Goal: Task Accomplishment & Management: Use online tool/utility

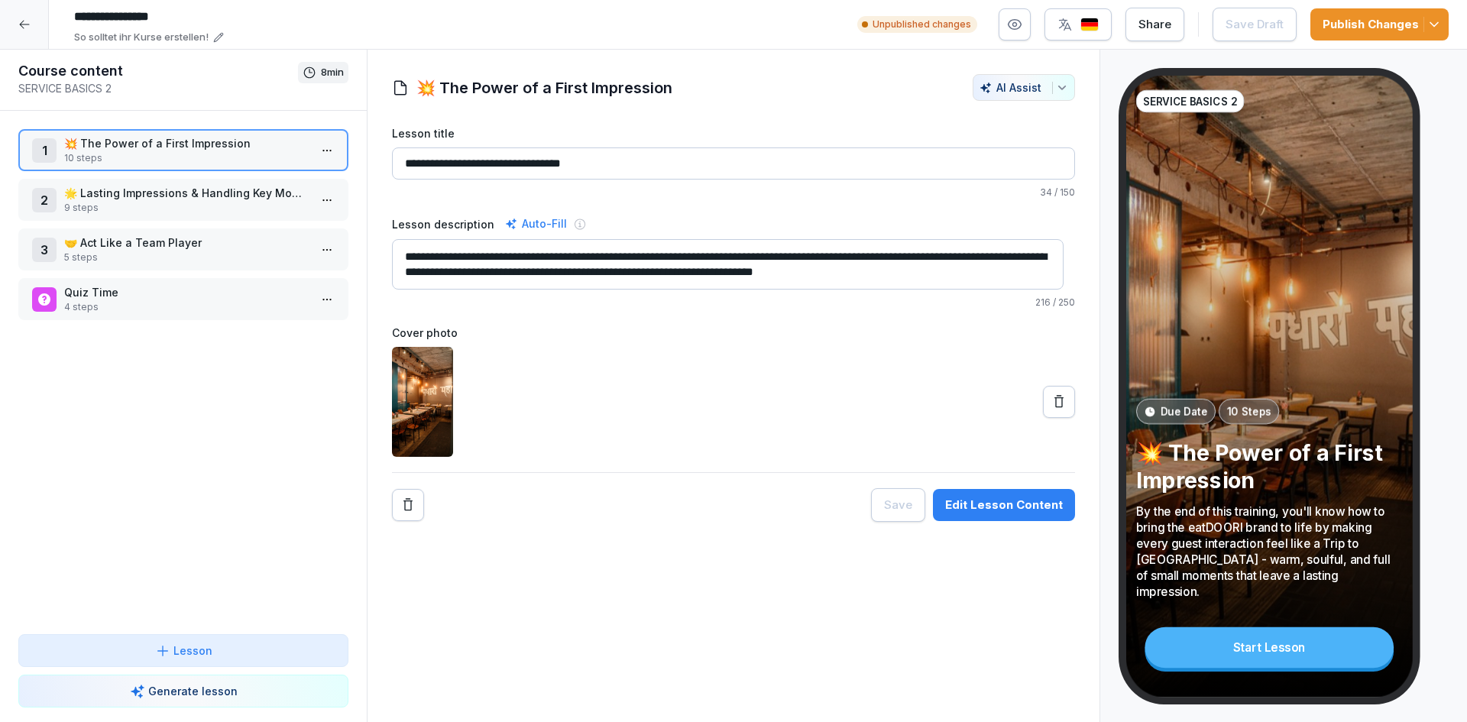
click at [31, 40] on div at bounding box center [24, 24] width 49 height 49
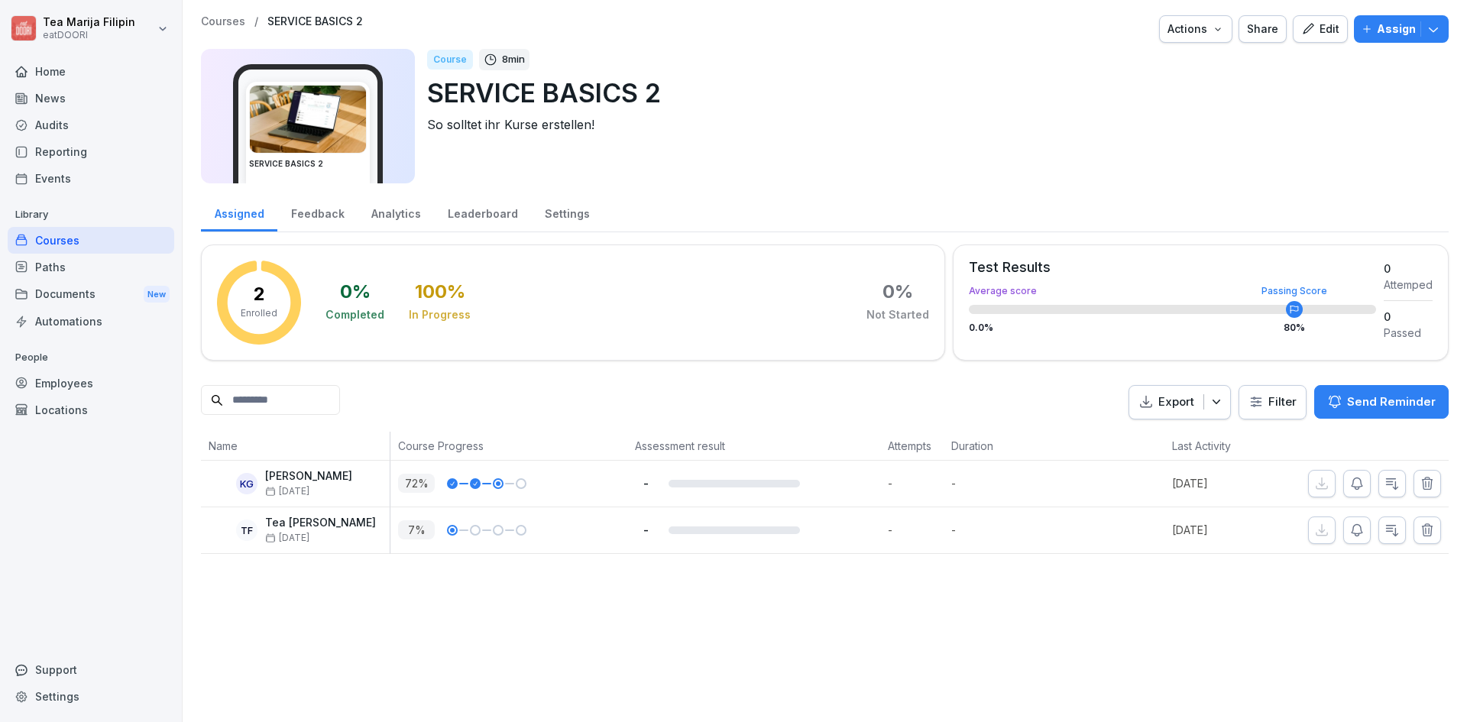
click at [95, 241] on div "Courses" at bounding box center [91, 240] width 167 height 27
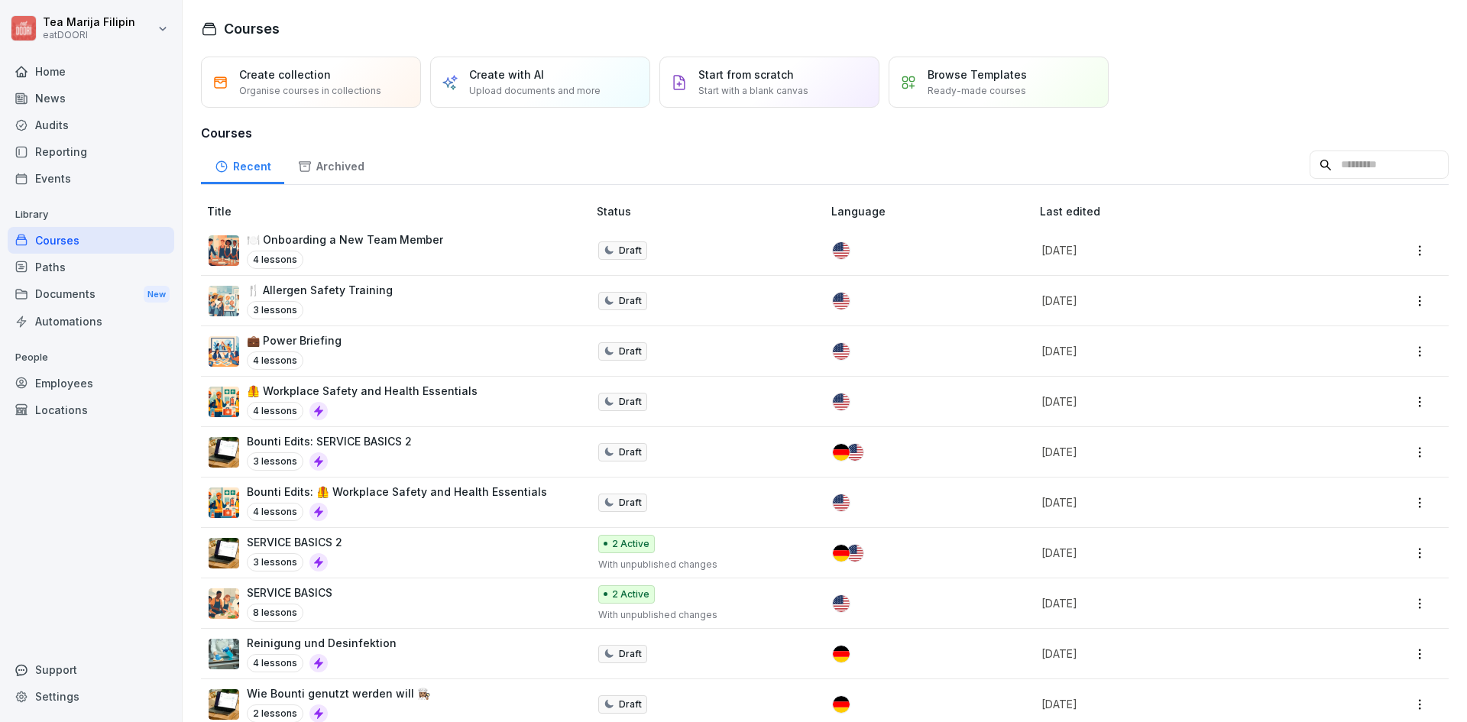
click at [400, 244] on p "🍽️ Onboarding a New Team Member" at bounding box center [345, 239] width 196 height 16
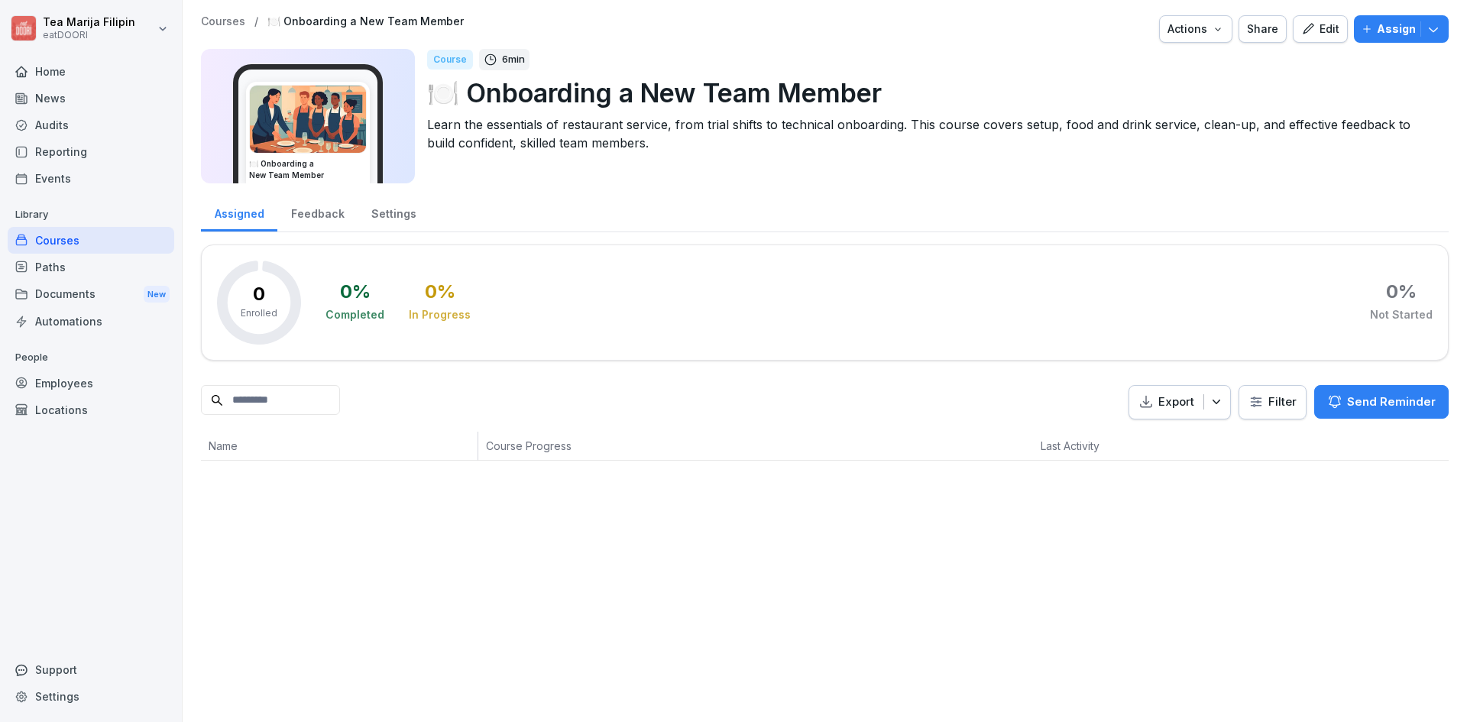
click at [1309, 21] on div "Edit" at bounding box center [1320, 29] width 38 height 17
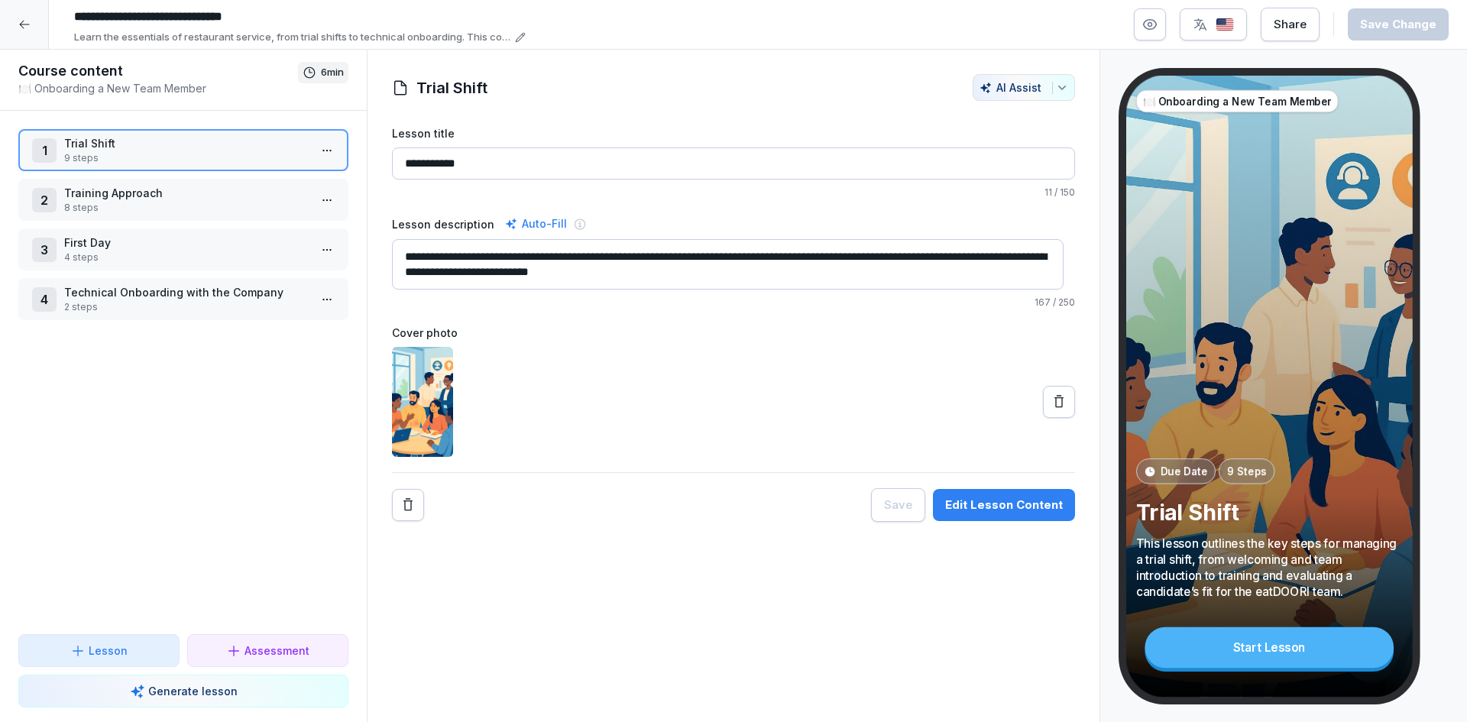
click at [975, 500] on div "Edit Lesson Content" at bounding box center [1004, 505] width 118 height 17
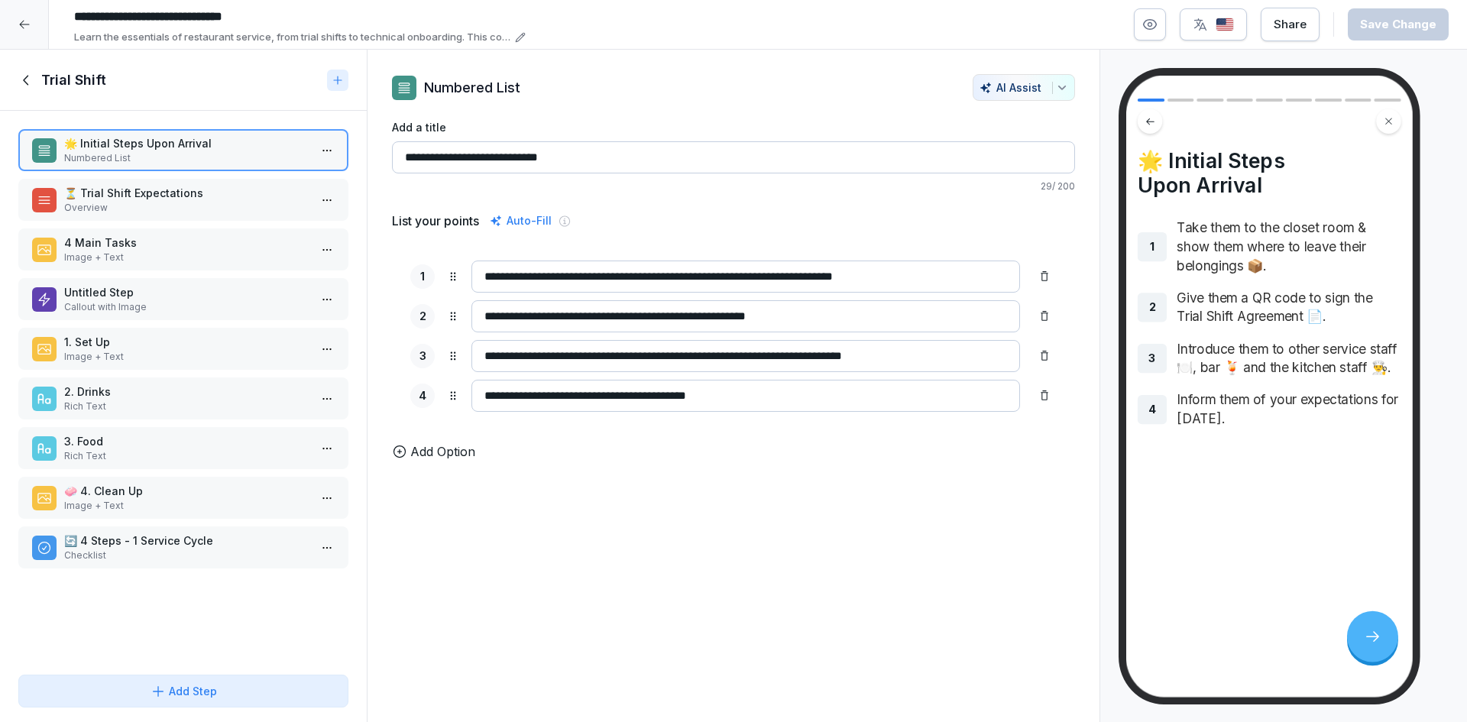
click at [88, 231] on div "4 Main Tasks Image + Text" at bounding box center [183, 249] width 330 height 42
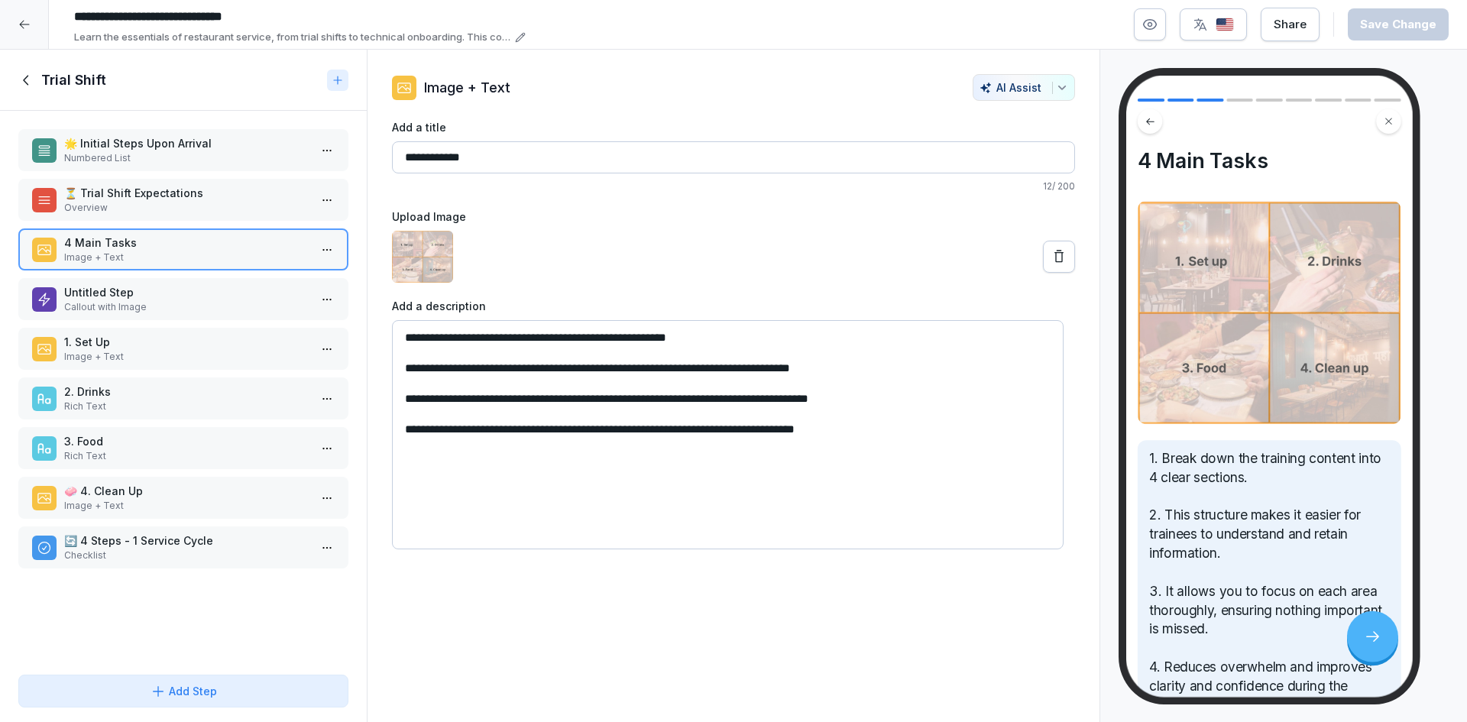
click at [145, 291] on p "Untitled Step" at bounding box center [186, 292] width 244 height 16
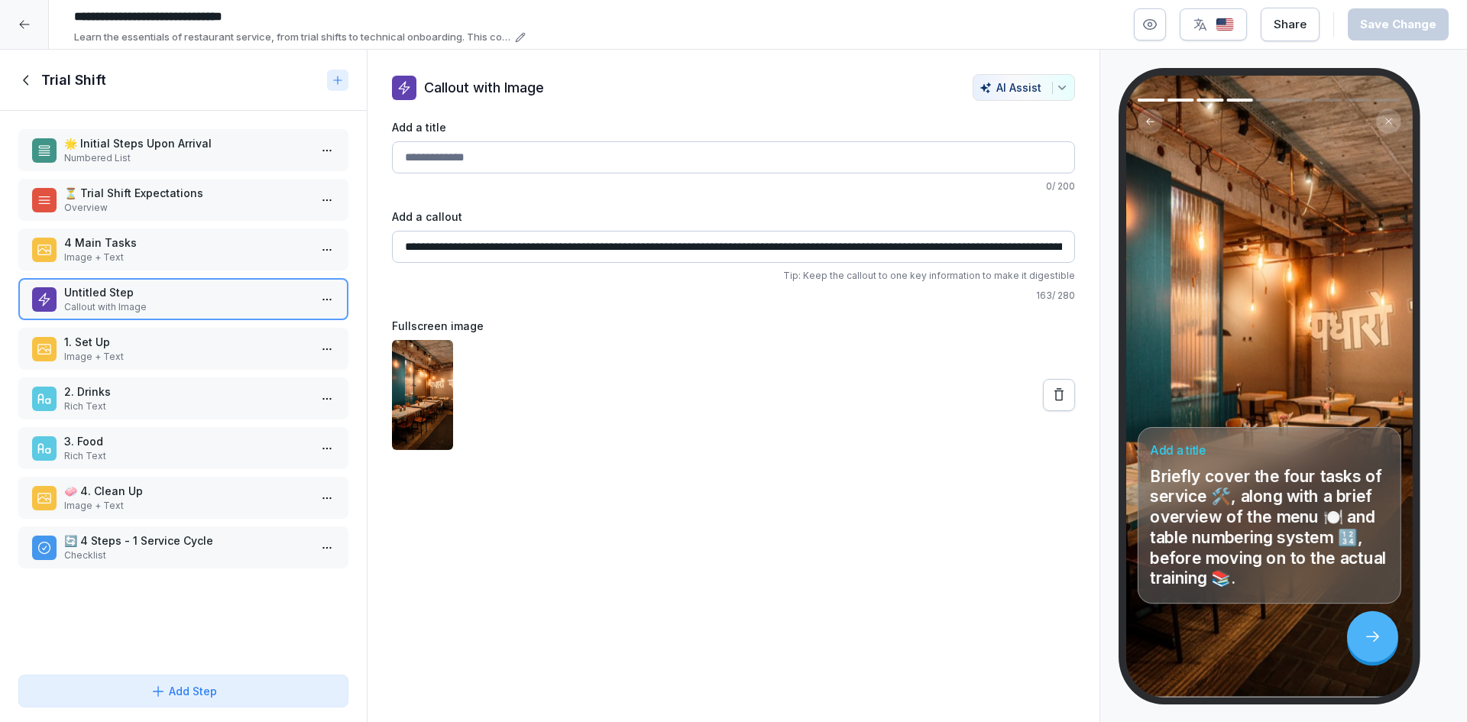
click at [154, 342] on p "1. Set Up" at bounding box center [186, 342] width 244 height 16
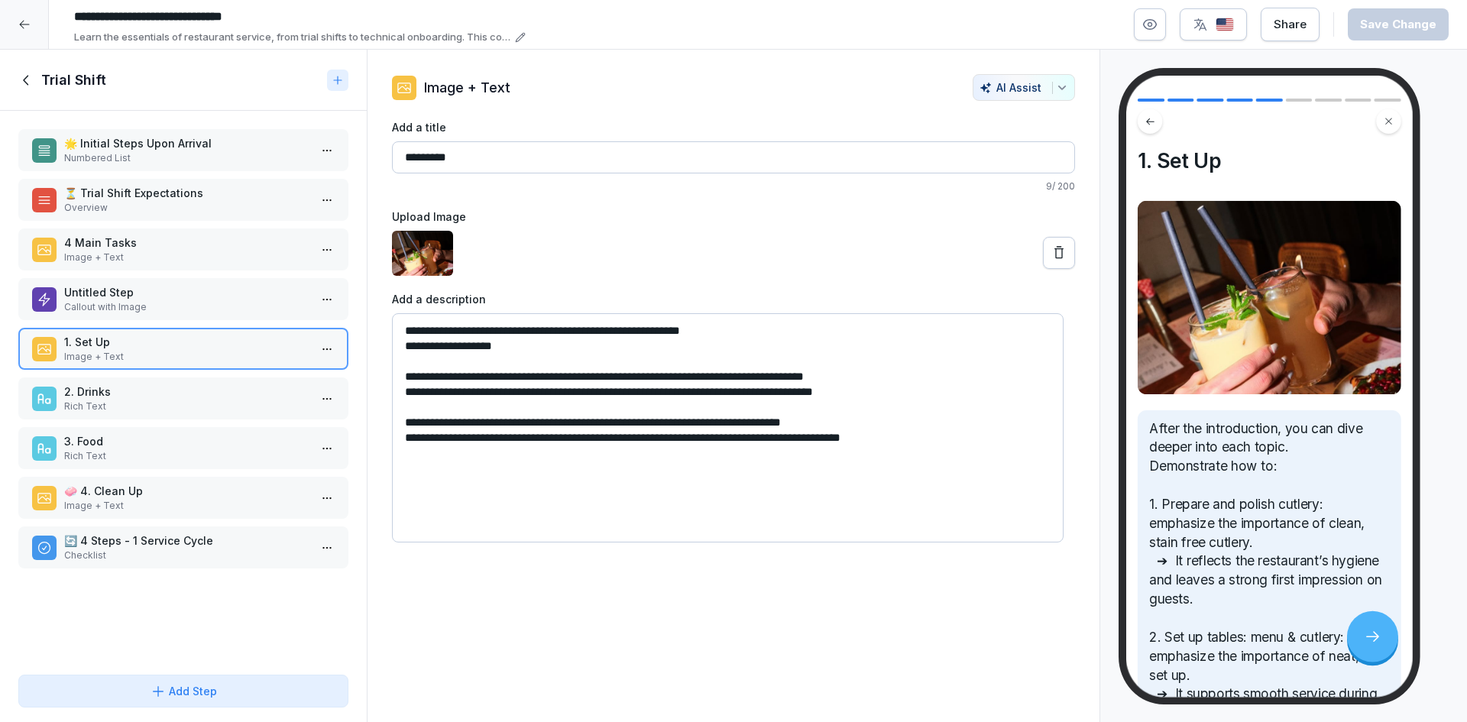
drag, startPoint x: 403, startPoint y: 323, endPoint x: 972, endPoint y: 477, distance: 589.0
click at [972, 477] on textarea "**********" at bounding box center [728, 427] width 672 height 229
